Goal: Transaction & Acquisition: Purchase product/service

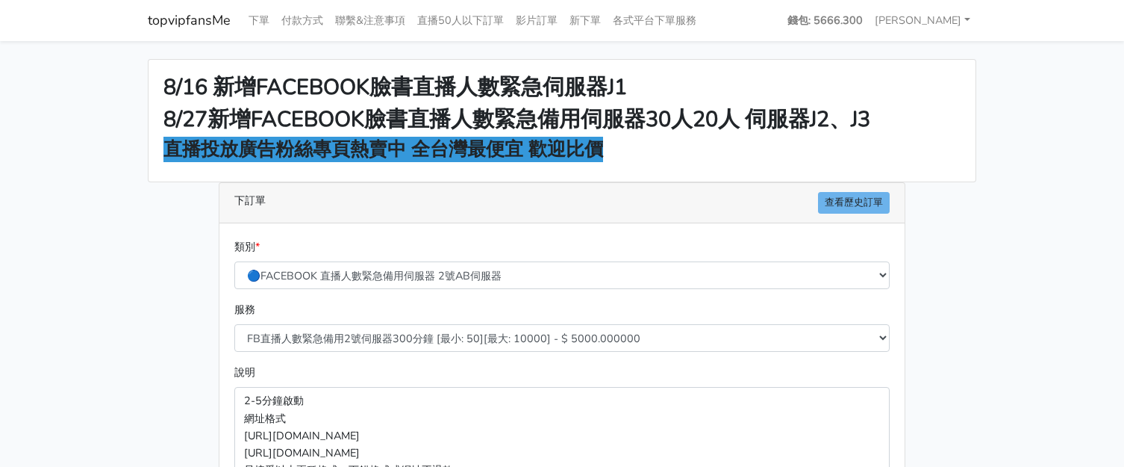
scroll to position [280, 0]
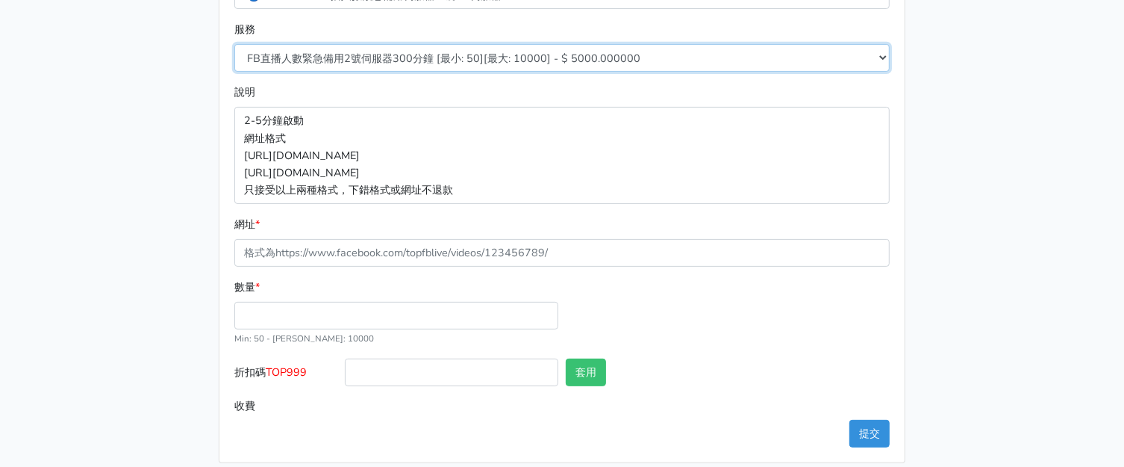
click at [453, 57] on select "FB直播人數緊急備用2號伺服器300分鐘 [最小: 50][最大: 10000] - $ 5000.000000 FB直播人數緊急備用2號伺服器60分鐘 [最…" at bounding box center [561, 58] width 655 height 28
select select "577"
click at [234, 44] on select "FB直播人數緊急備用2號伺服器300分鐘 [最小: 50][最大: 10000] - $ 5000.000000 FB直播人數緊急備用2號伺服器60分鐘 [最…" at bounding box center [561, 58] width 655 height 28
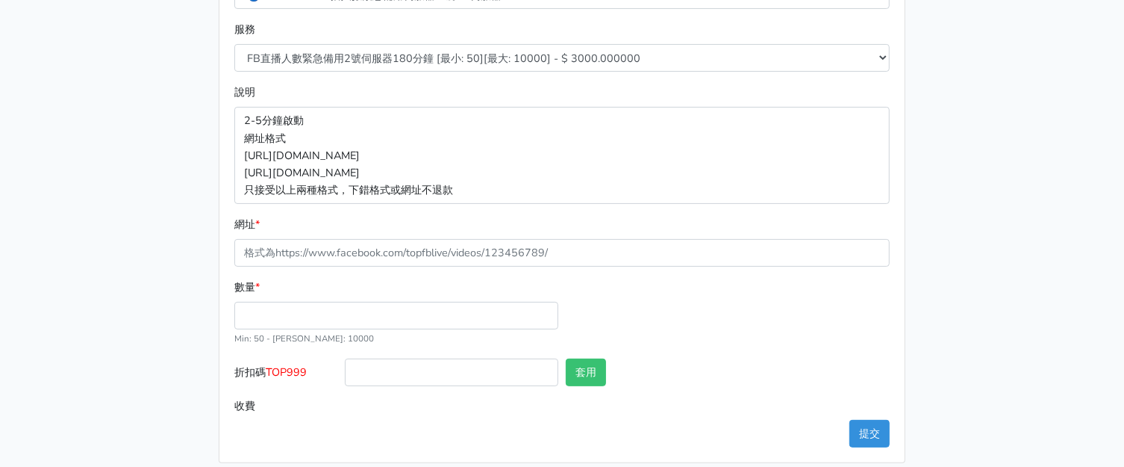
drag, startPoint x: 1019, startPoint y: 180, endPoint x: 979, endPoint y: 196, distance: 43.5
click at [1019, 180] on main "8/16 新增FACEBOOK臉書直播人數緊急伺服器J1 8/27新增FACEBOOK臉書直播人數緊急備用伺服器30人20人 伺服器J2、J3 直播投放廣告粉…" at bounding box center [562, 121] width 1124 height 720
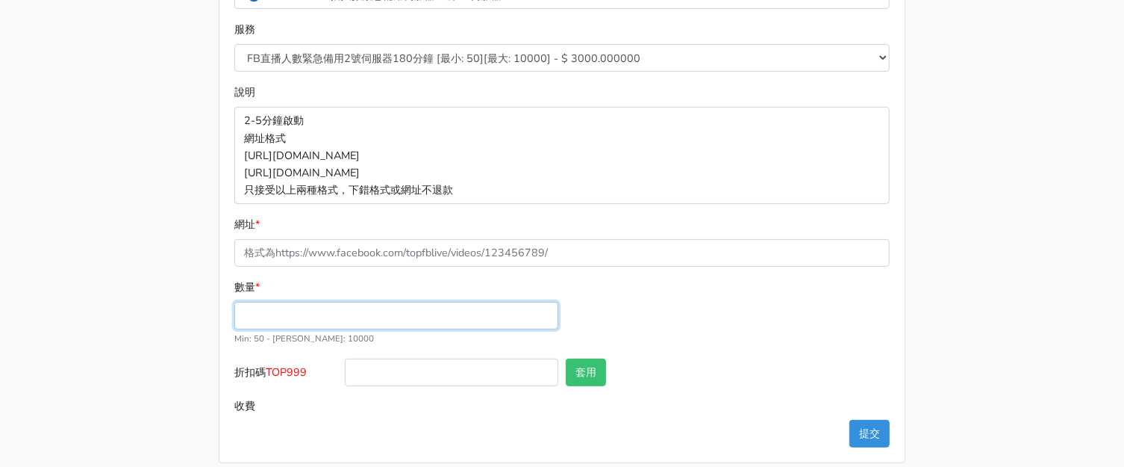
click at [432, 313] on input "數量 *" at bounding box center [396, 316] width 324 height 28
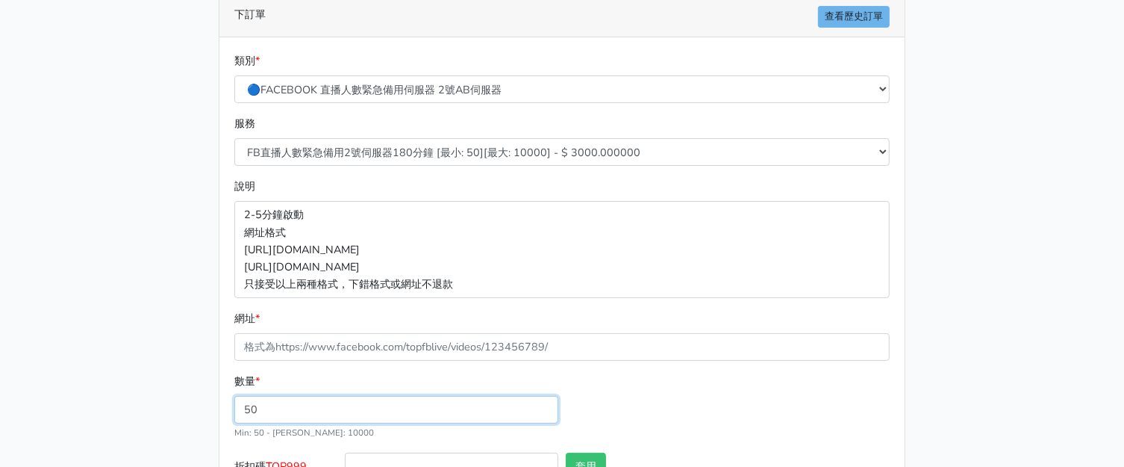
type input "50"
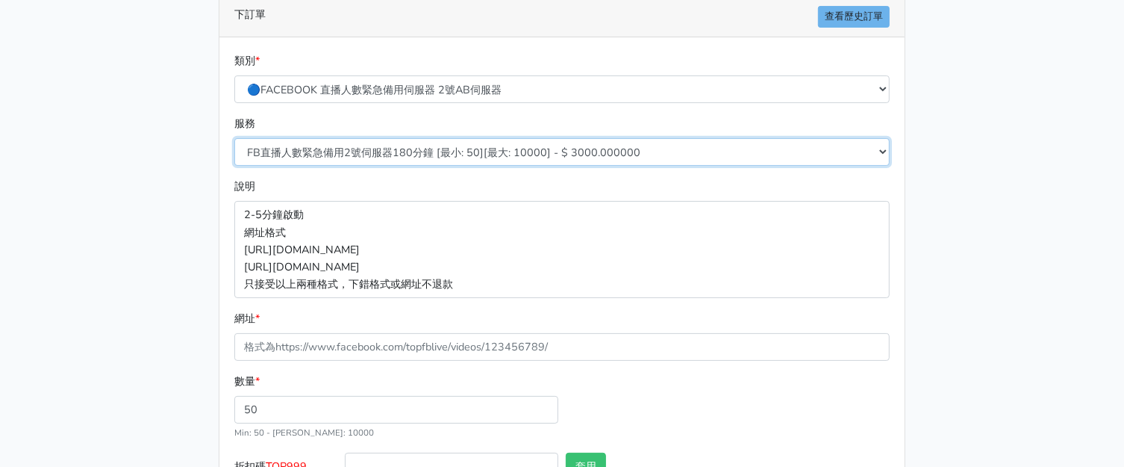
type input "150.000"
click at [413, 158] on select "FB直播人數緊急備用2號伺服器300分鐘 [最小: 50][最大: 10000] - $ 5000.000000 FB直播人數緊急備用2號伺服器60分鐘 [最…" at bounding box center [561, 152] width 655 height 28
select select "575"
click at [234, 138] on select "FB直播人數緊急備用2號伺服器300分鐘 [最小: 50][最大: 10000] - $ 5000.000000 FB直播人數緊急備用2號伺服器60分鐘 [最…" at bounding box center [561, 152] width 655 height 28
type input "100.000"
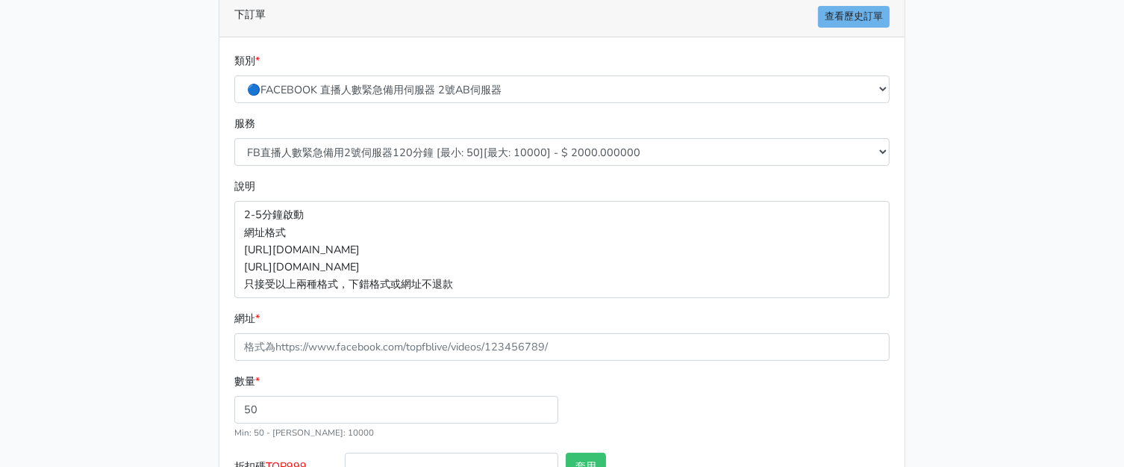
click at [46, 170] on main "8/16 新增FACEBOOK臉書直播人數緊急伺服器J1 8/27新增FACEBOOK臉書直播人數緊急備用伺服器30人20人 伺服器J2、J3 直播投放廣告粉…" at bounding box center [562, 215] width 1124 height 720
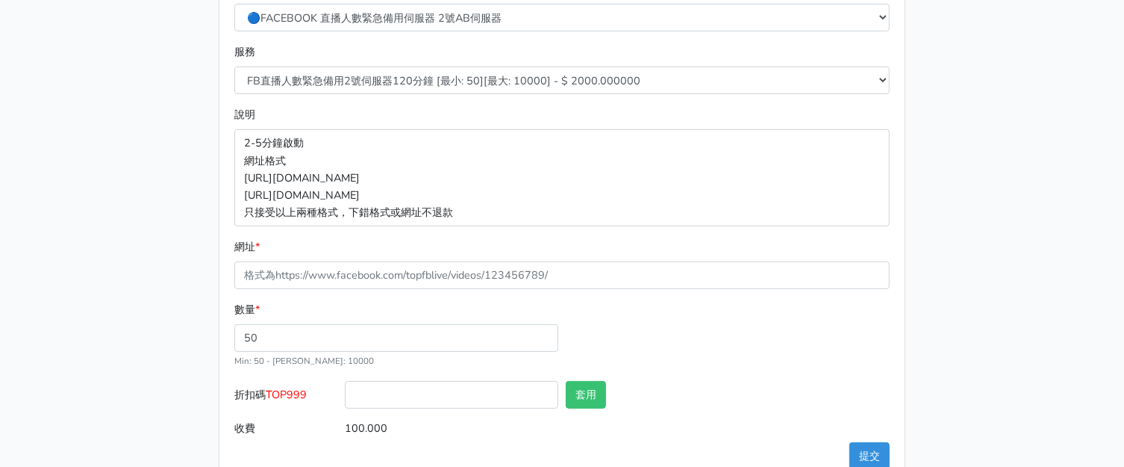
scroll to position [280, 0]
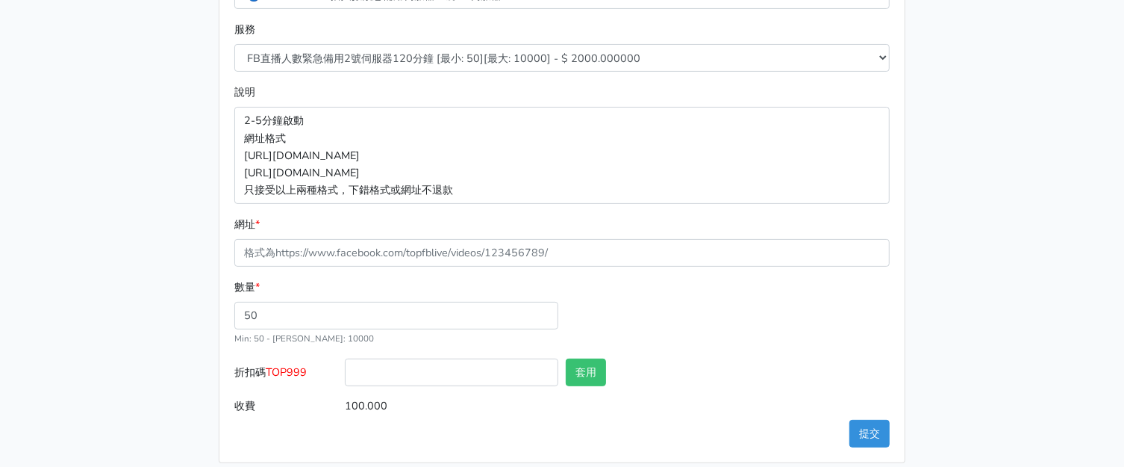
click at [307, 372] on span "TOP999" at bounding box center [286, 371] width 41 height 15
click at [345, 372] on input "折扣碼 TOP999" at bounding box center [452, 372] width 214 height 28
click at [307, 372] on span "TOP999" at bounding box center [286, 371] width 41 height 15
click at [345, 372] on input "折扣碼 TOP999" at bounding box center [452, 372] width 214 height 28
click at [296, 365] on span "TOP999" at bounding box center [286, 371] width 41 height 15
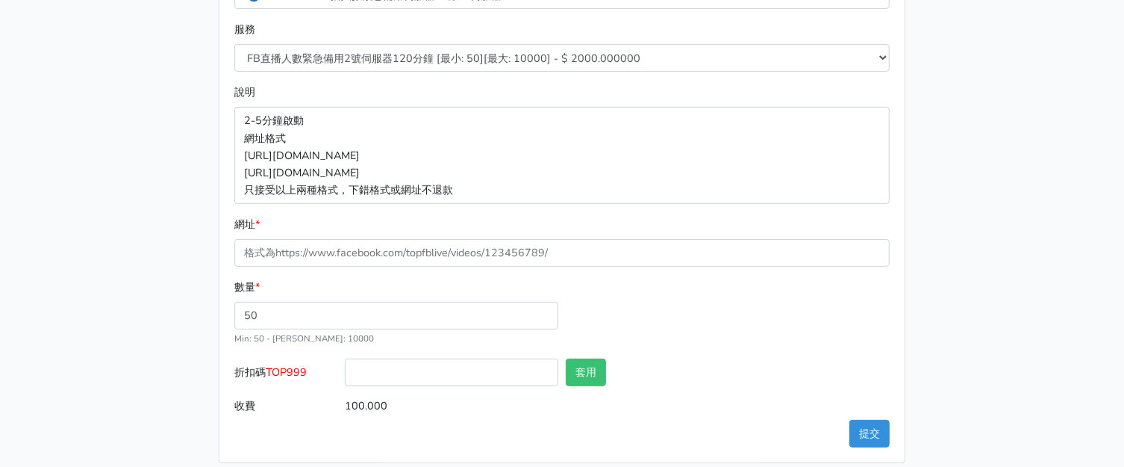
click at [345, 365] on input "折扣碼 TOP999" at bounding box center [452, 372] width 214 height 28
click at [296, 368] on span "TOP999" at bounding box center [286, 371] width 41 height 15
click at [345, 368] on input "折扣碼 TOP999" at bounding box center [452, 372] width 214 height 28
copy span "TOP999"
click at [393, 379] on input "折扣碼 TOP999" at bounding box center [452, 372] width 214 height 28
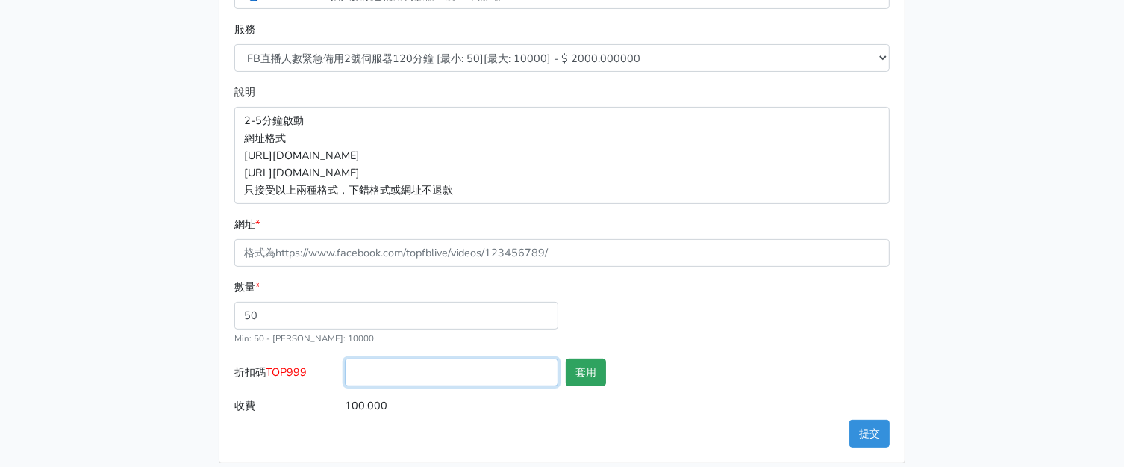
paste input "TOP999"
type input "TOP999"
click at [581, 367] on button "套用" at bounding box center [586, 372] width 40 height 28
type input "套用失敗"
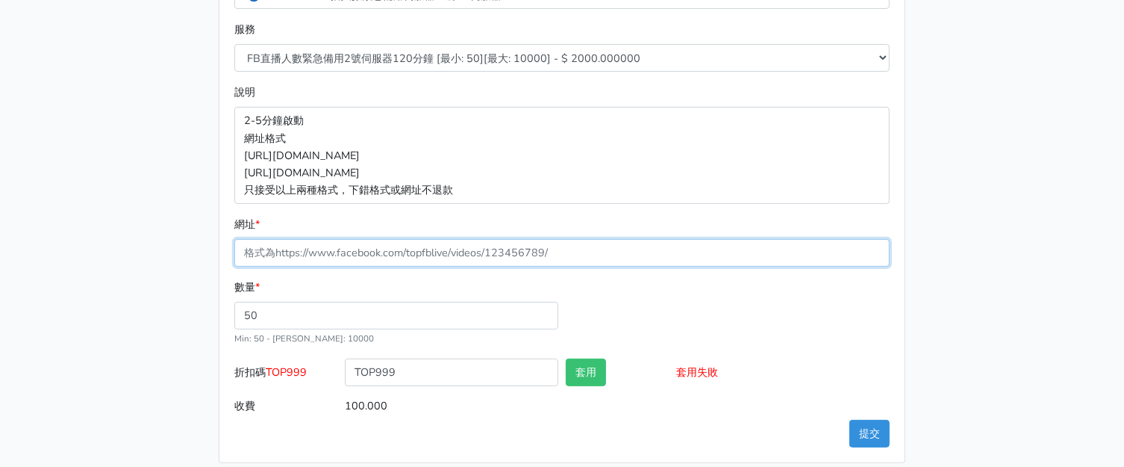
click at [449, 259] on input "網址 *" at bounding box center [561, 253] width 655 height 28
paste input "[URL][DOMAIN_NAME]"
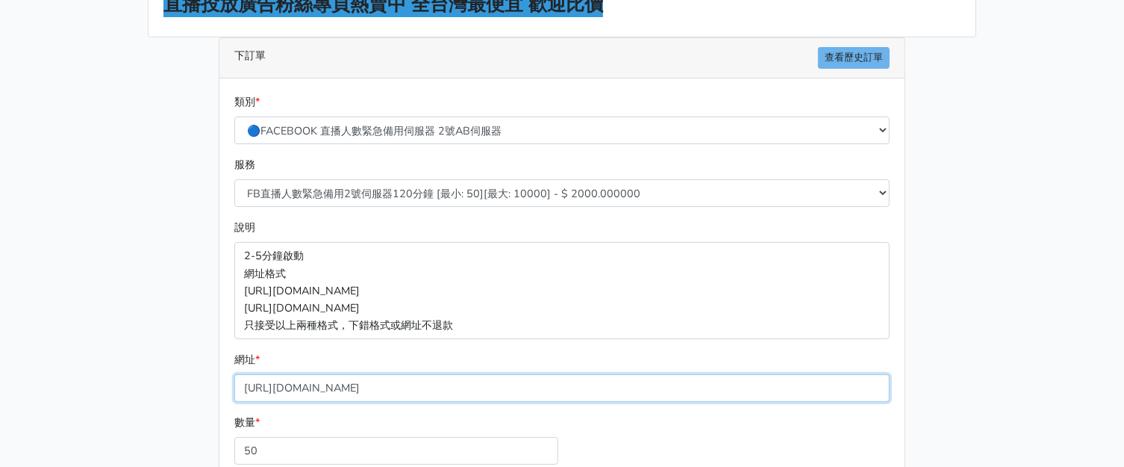
scroll to position [294, 0]
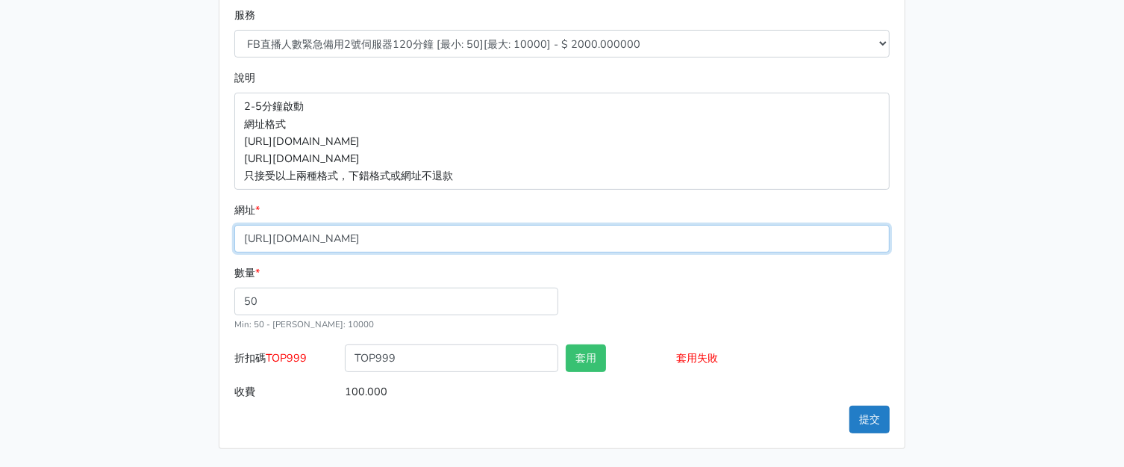
type input "[URL][DOMAIN_NAME]"
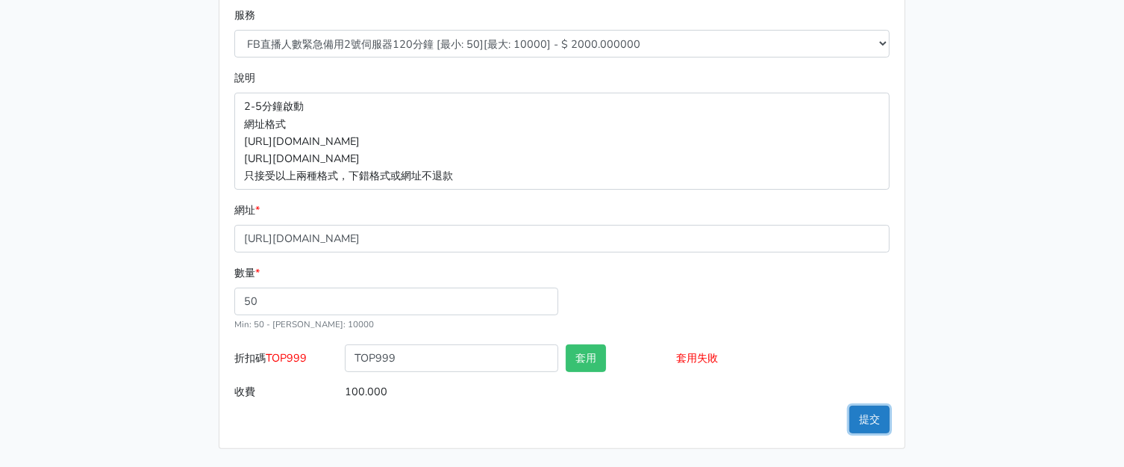
click at [874, 418] on button "提交" at bounding box center [870, 419] width 40 height 28
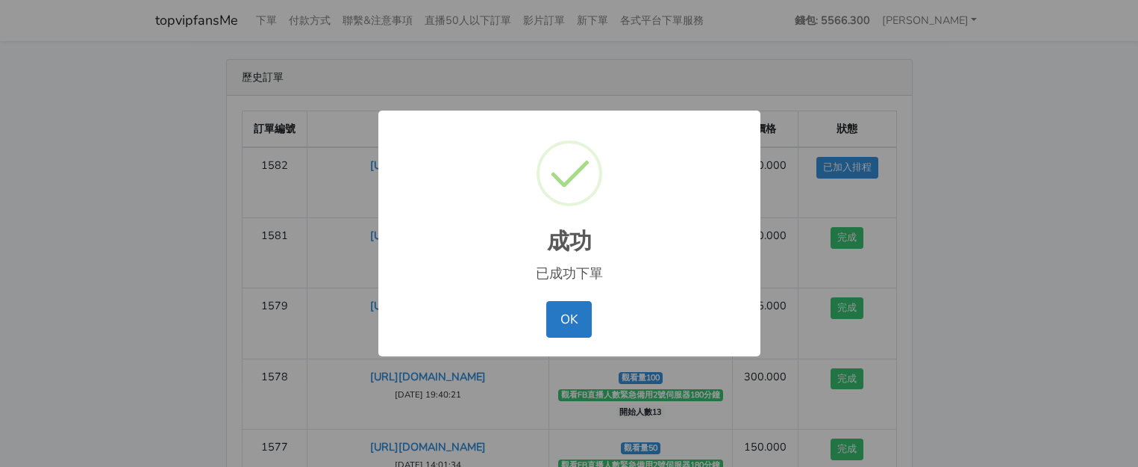
drag, startPoint x: 1010, startPoint y: 150, endPoint x: 909, endPoint y: 111, distance: 108.0
click at [1010, 149] on div "成功 × 已成功下單 OK No Cancel" at bounding box center [569, 233] width 1138 height 467
